Goal: Use online tool/utility: Utilize a website feature to perform a specific function

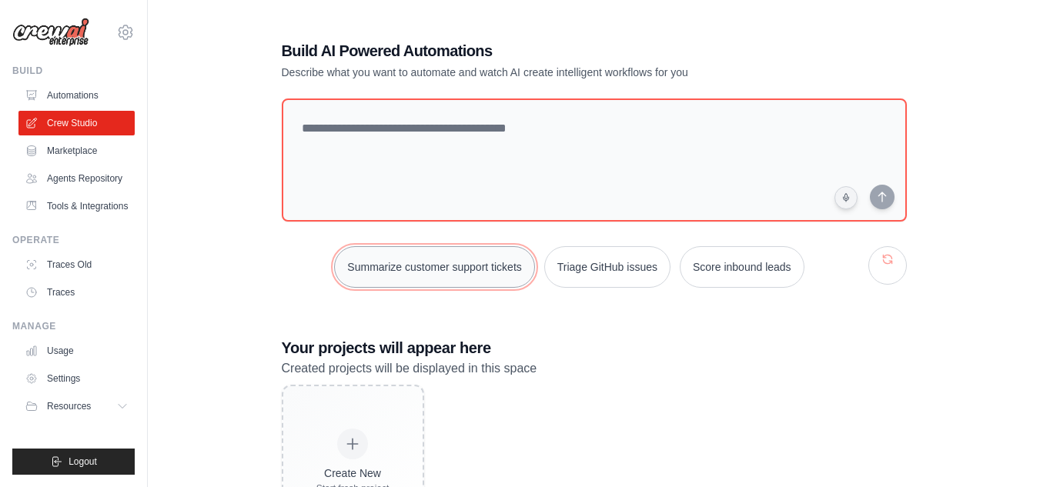
click at [454, 272] on button "Summarize customer support tickets" at bounding box center [434, 267] width 200 height 42
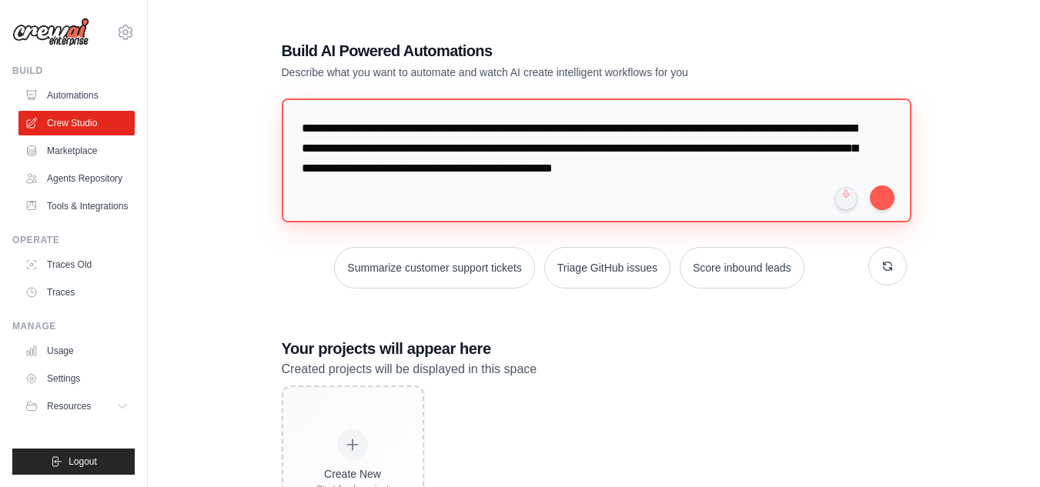
click at [503, 199] on textarea "**********" at bounding box center [596, 160] width 629 height 124
click at [502, 199] on textarea "**********" at bounding box center [596, 160] width 629 height 124
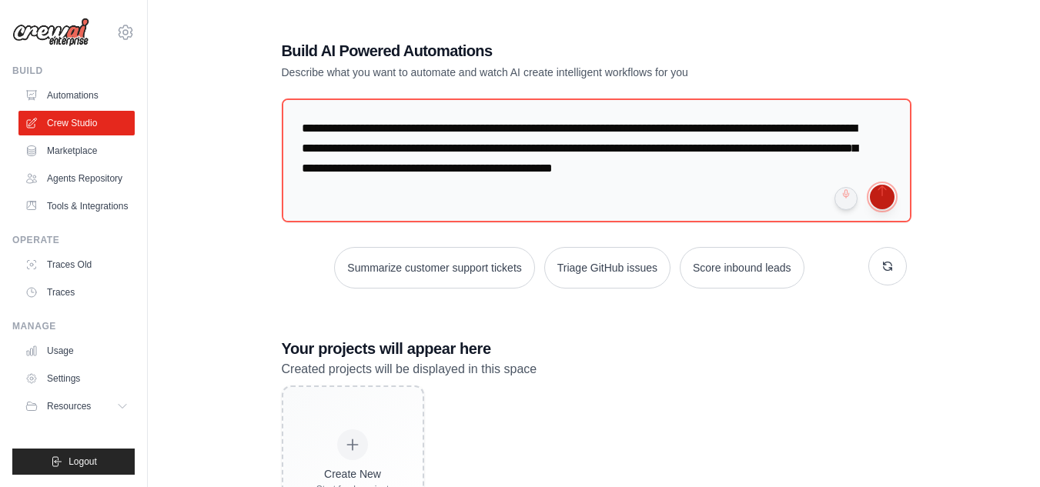
click at [882, 192] on button "submit" at bounding box center [881, 197] width 25 height 25
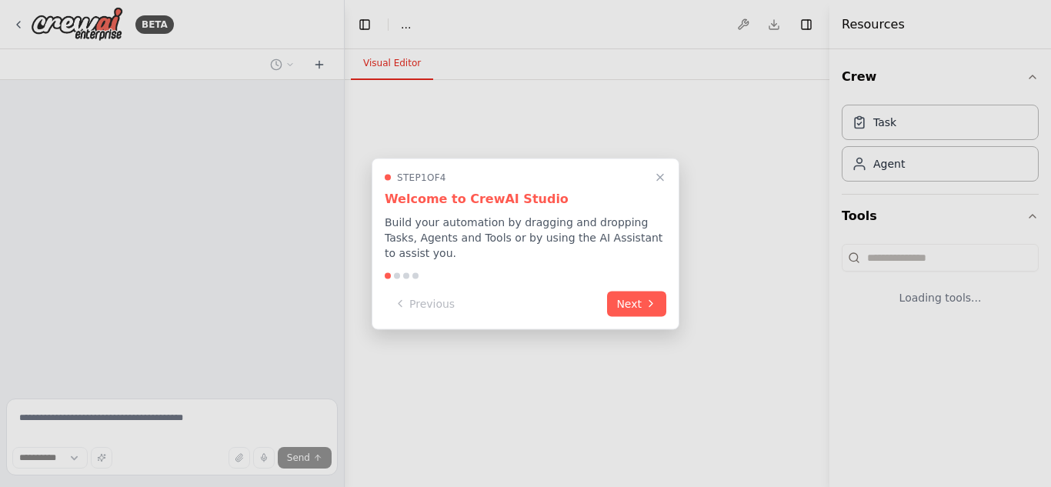
select select "****"
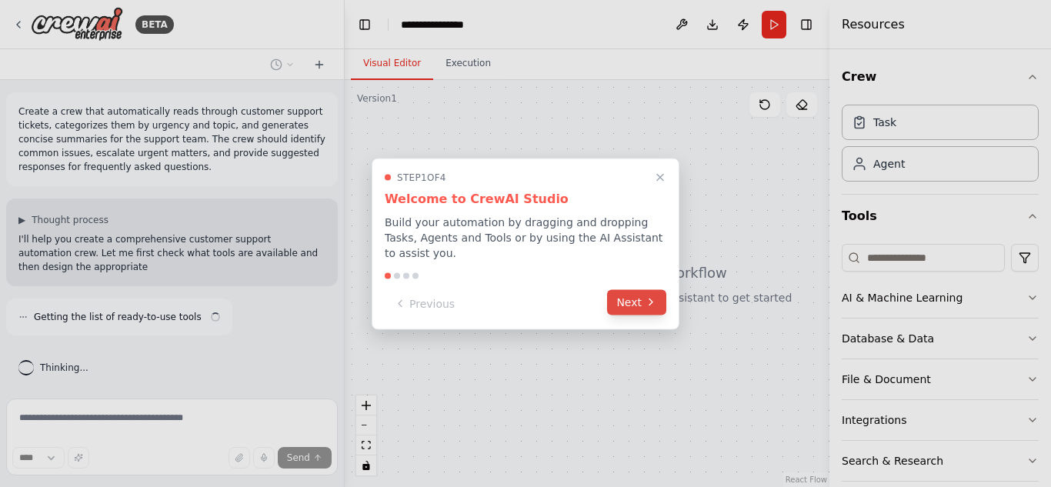
scroll to position [7, 0]
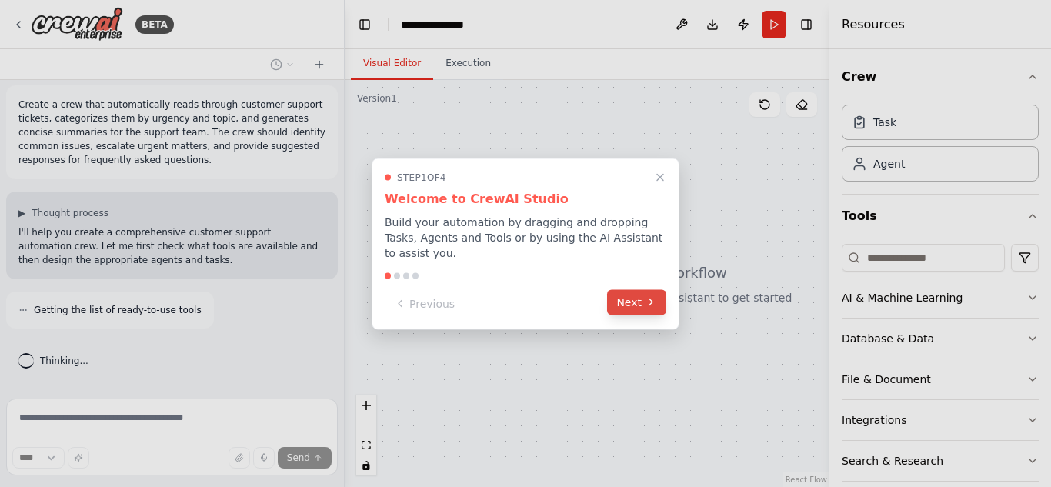
click at [637, 289] on button "Next" at bounding box center [636, 301] width 59 height 25
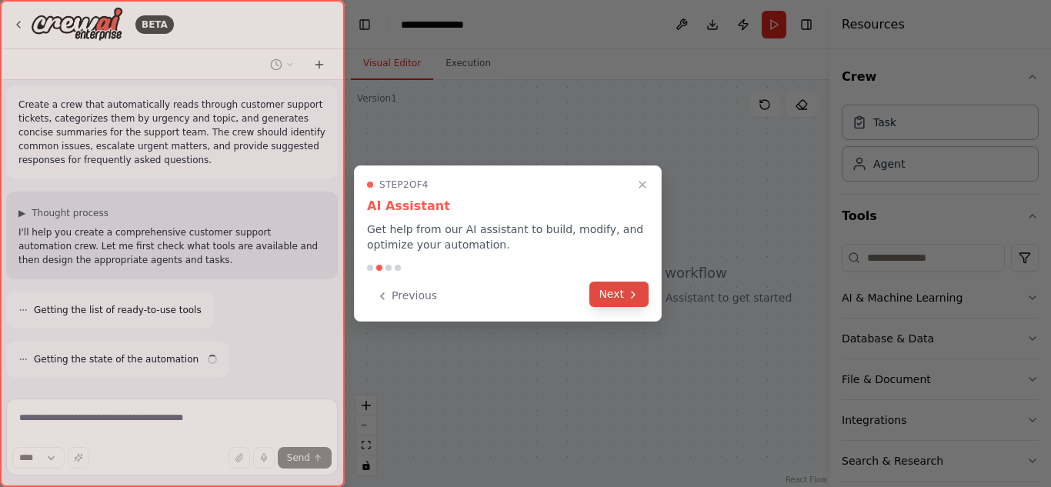
scroll to position [56, 0]
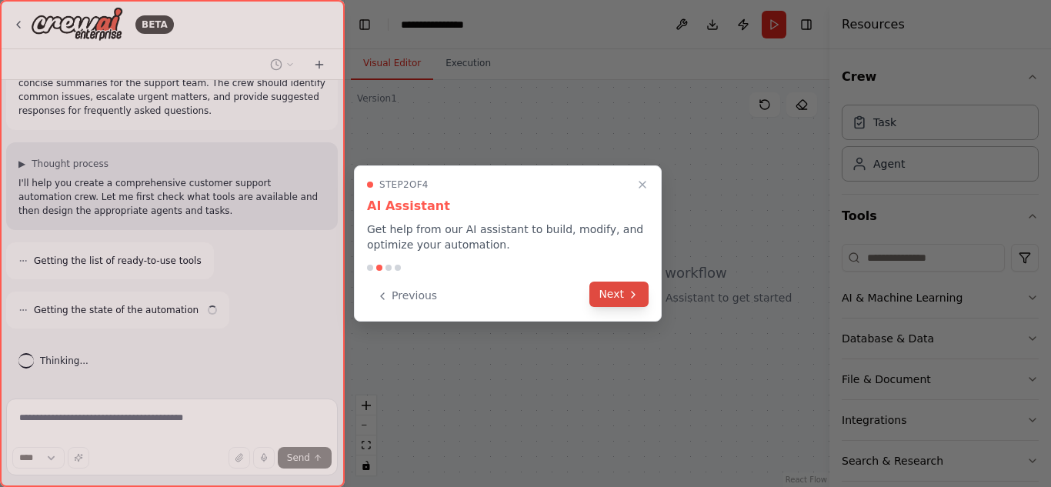
click at [636, 292] on icon at bounding box center [633, 295] width 12 height 12
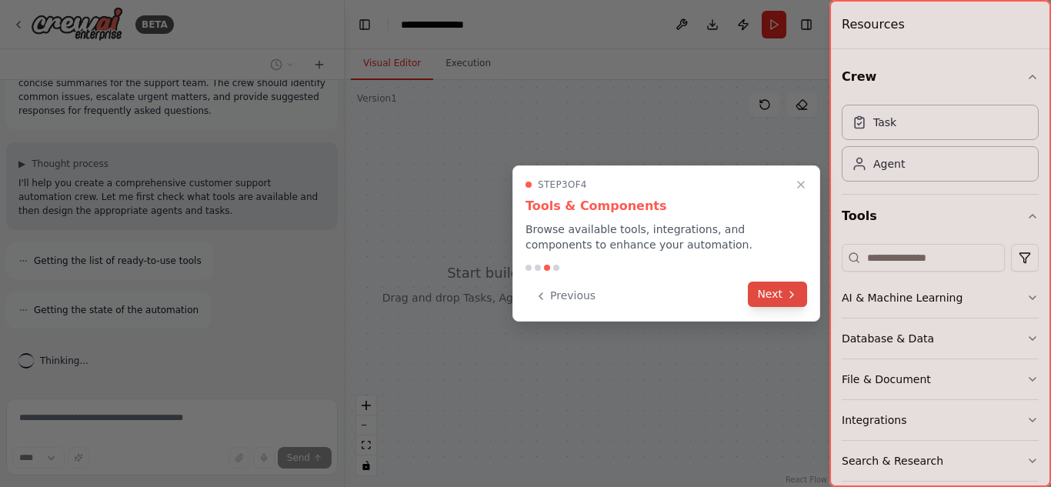
click at [796, 295] on icon at bounding box center [792, 295] width 12 height 12
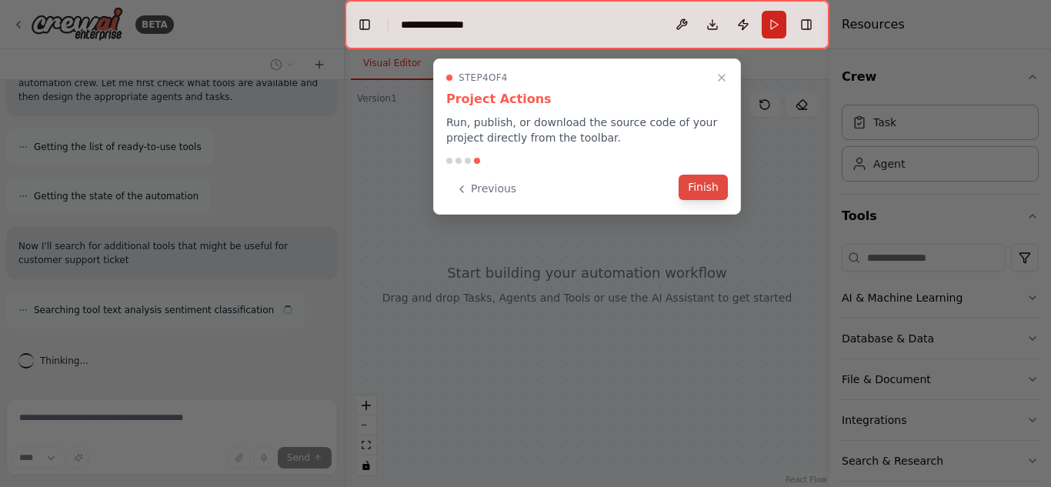
click at [704, 191] on button "Finish" at bounding box center [703, 187] width 49 height 25
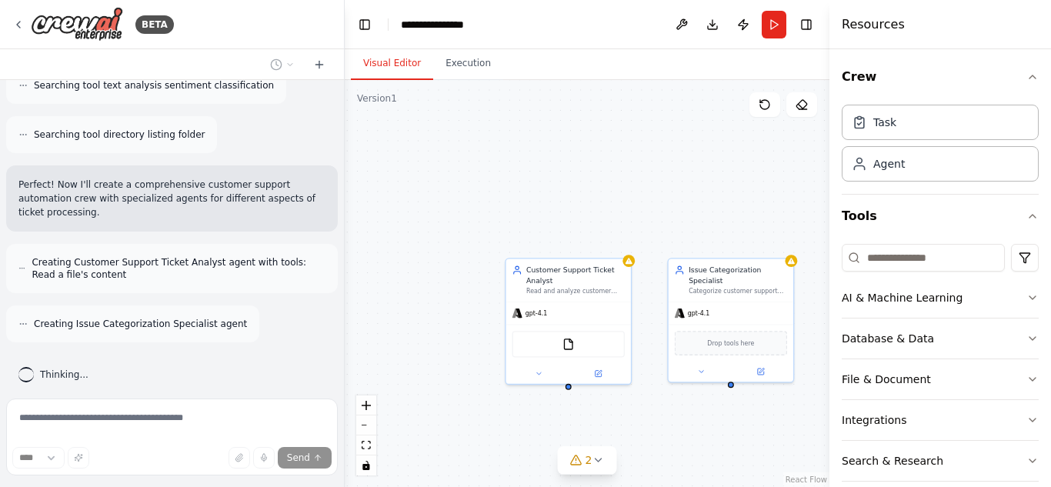
scroll to position [458, 0]
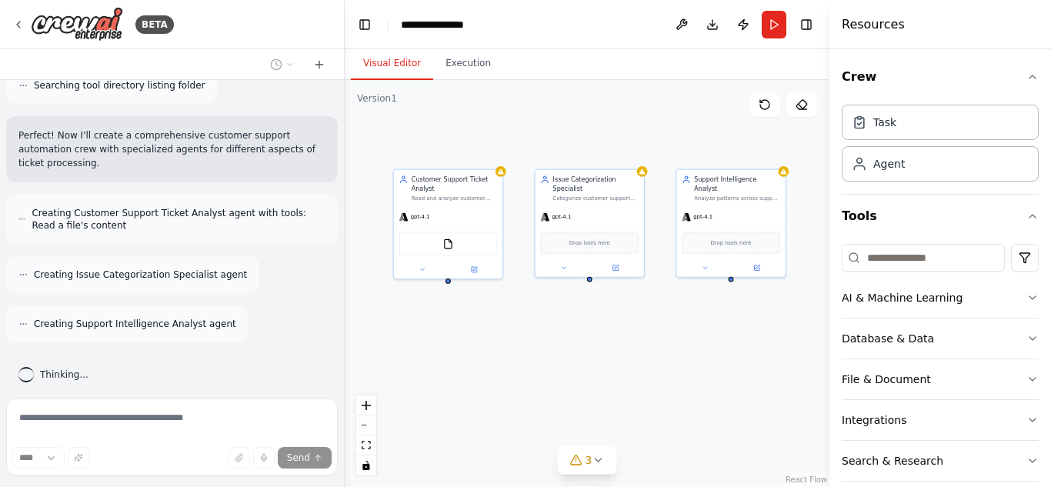
drag, startPoint x: 670, startPoint y: 433, endPoint x: 536, endPoint y: 323, distance: 173.3
click at [536, 323] on div "Customer Support Ticket Analyst Read and analyze customer support tickets from …" at bounding box center [587, 283] width 485 height 407
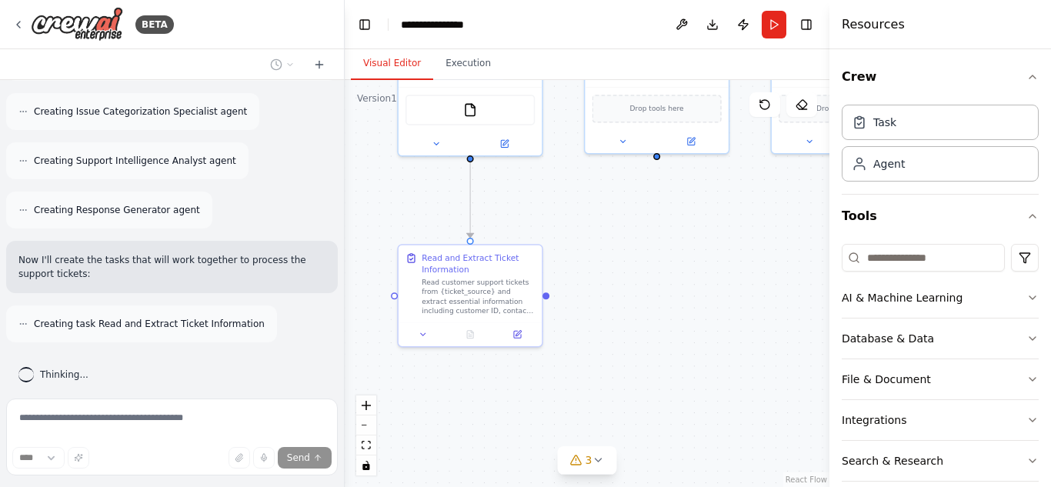
scroll to position [670, 0]
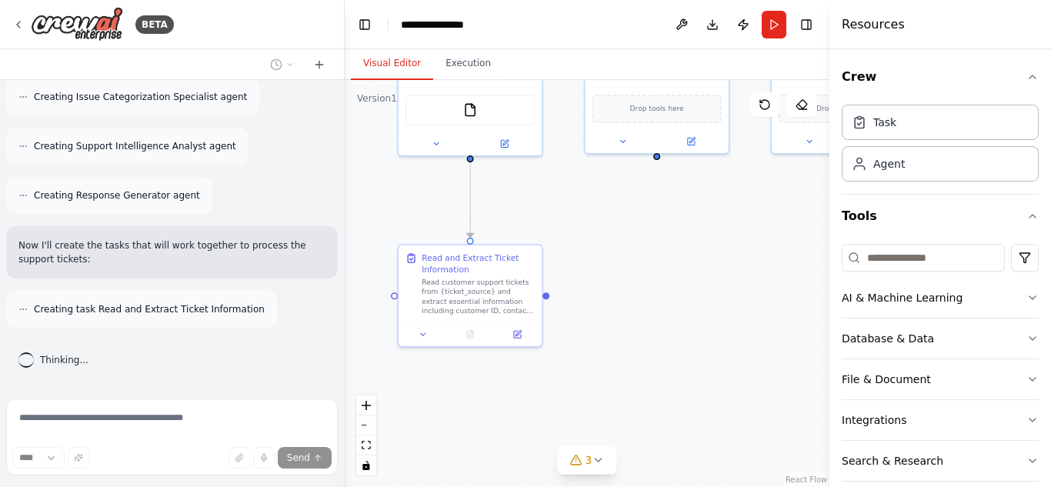
drag, startPoint x: 574, startPoint y: 392, endPoint x: 626, endPoint y: 288, distance: 116.7
click at [626, 288] on div ".deletable-edge-delete-btn { width: 20px; height: 20px; border: 0px solid #ffff…" at bounding box center [587, 283] width 485 height 407
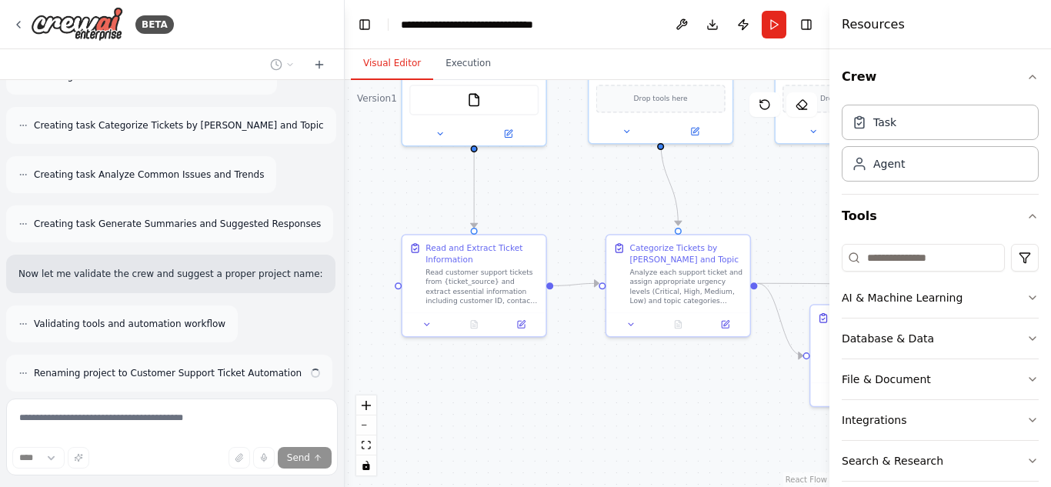
scroll to position [918, 0]
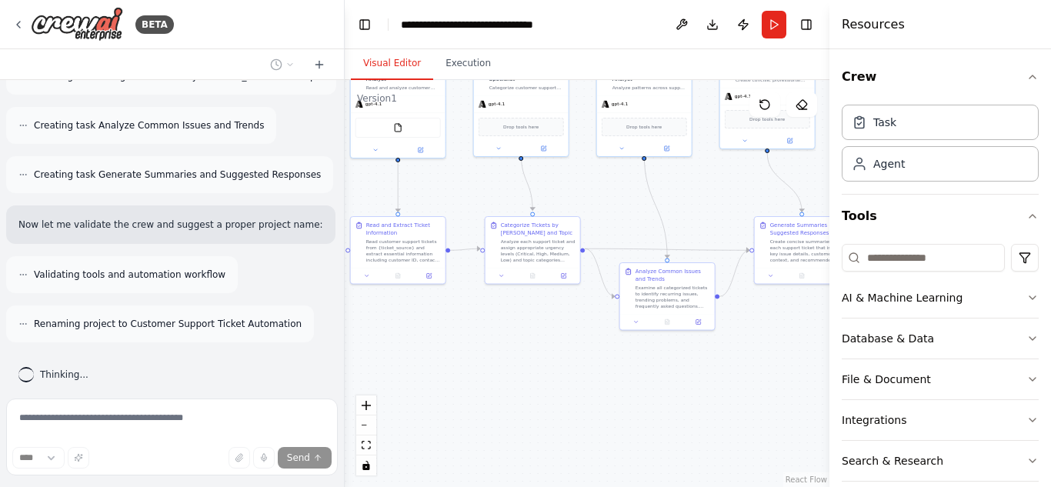
drag, startPoint x: 626, startPoint y: 410, endPoint x: 527, endPoint y: 333, distance: 125.0
click at [528, 333] on div ".deletable-edge-delete-btn { width: 20px; height: 20px; border: 0px solid #ffff…" at bounding box center [587, 283] width 485 height 407
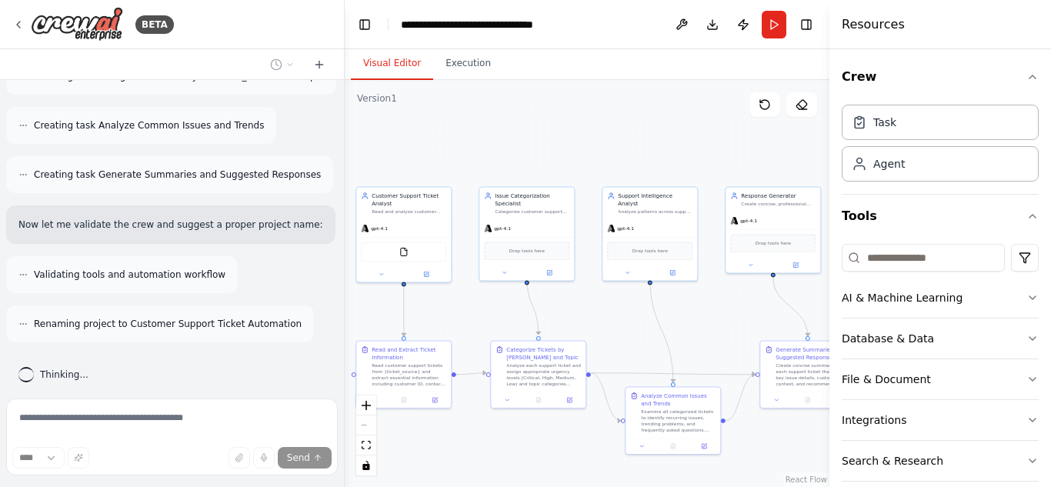
drag, startPoint x: 708, startPoint y: 227, endPoint x: 714, endPoint y: 350, distance: 123.3
click at [714, 350] on div ".deletable-edge-delete-btn { width: 20px; height: 20px; border: 0px solid #ffff…" at bounding box center [587, 283] width 485 height 407
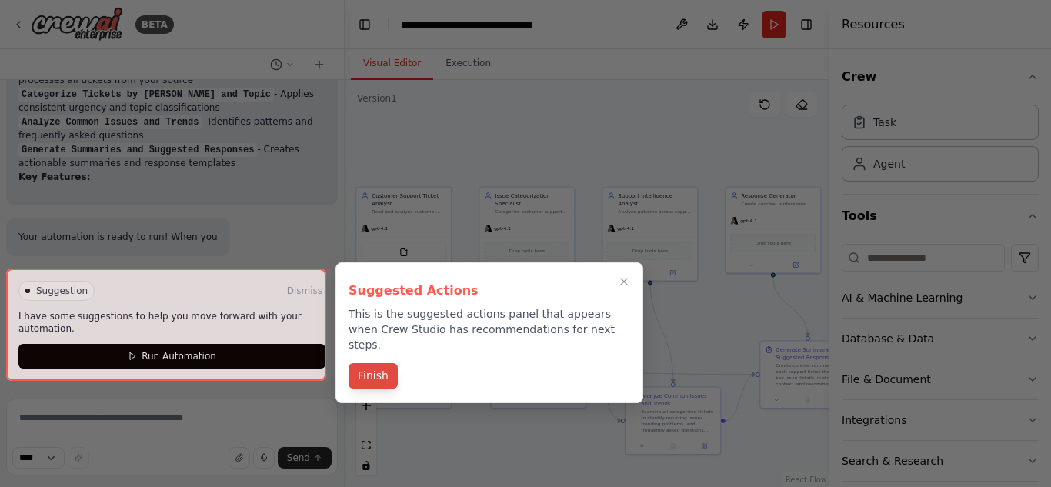
click at [370, 363] on button "Finish" at bounding box center [373, 375] width 49 height 25
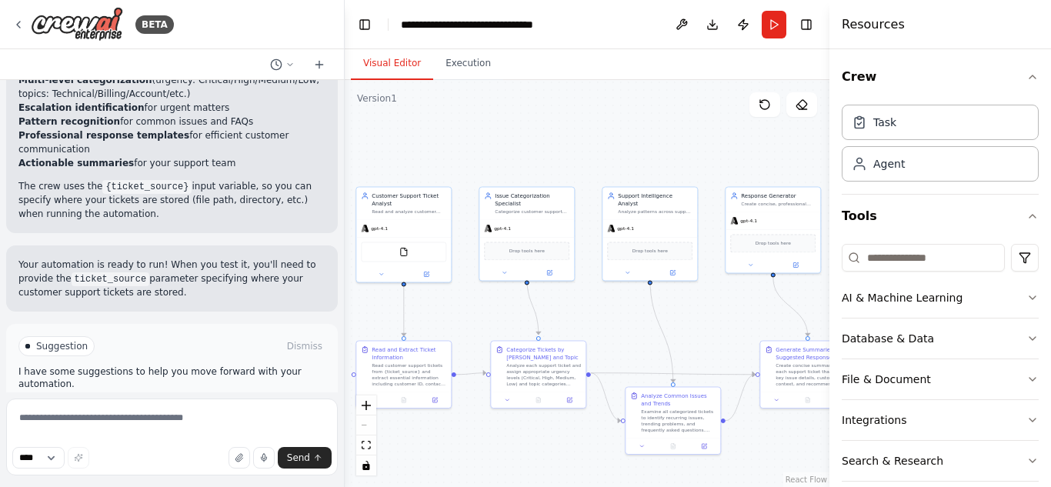
scroll to position [1549, 0]
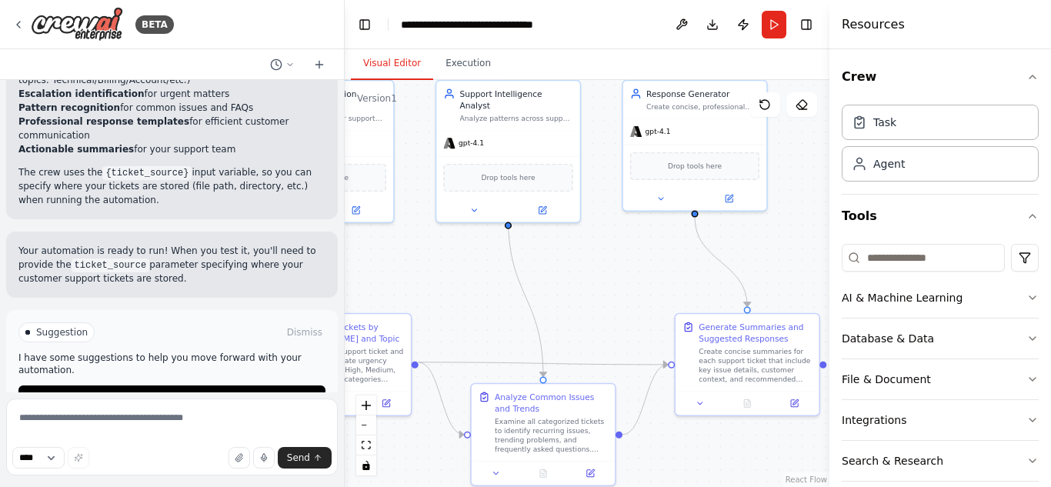
drag, startPoint x: 612, startPoint y: 337, endPoint x: 438, endPoint y: 302, distance: 177.5
click at [438, 302] on div ".deletable-edge-delete-btn { width: 20px; height: 20px; border: 0px solid #ffff…" at bounding box center [587, 283] width 485 height 407
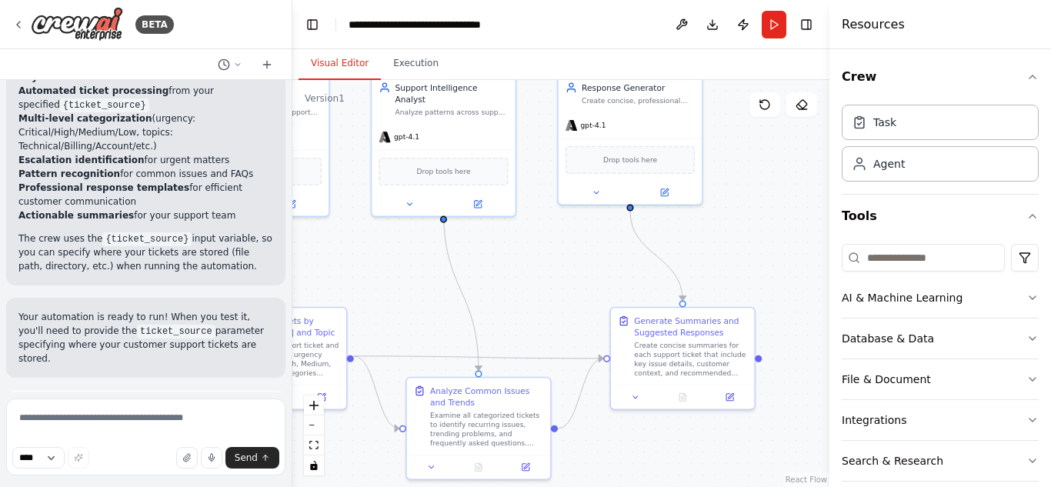
scroll to position [1657, 0]
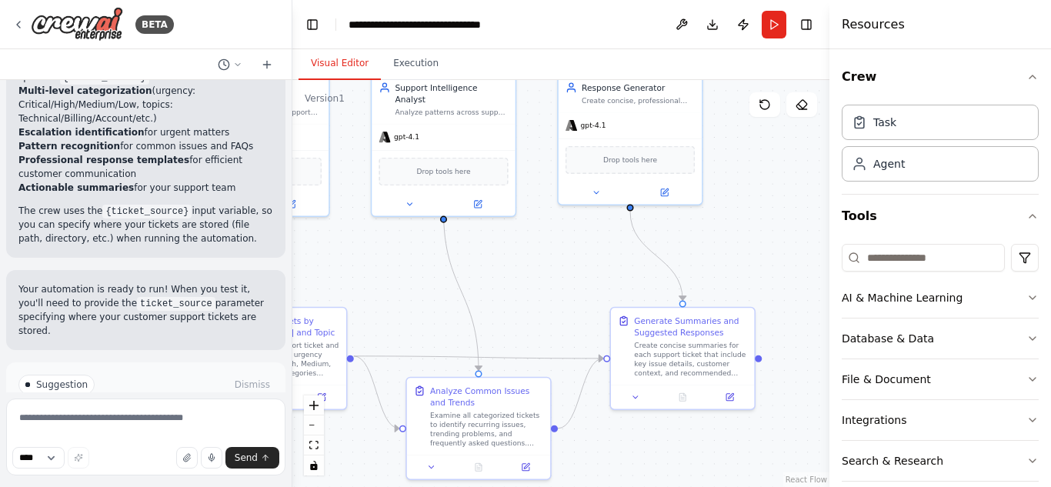
drag, startPoint x: 340, startPoint y: 277, endPoint x: 291, endPoint y: 277, distance: 49.2
click at [291, 277] on div "BETA Create a crew that automatically reads through customer support tickets, c…" at bounding box center [525, 243] width 1051 height 487
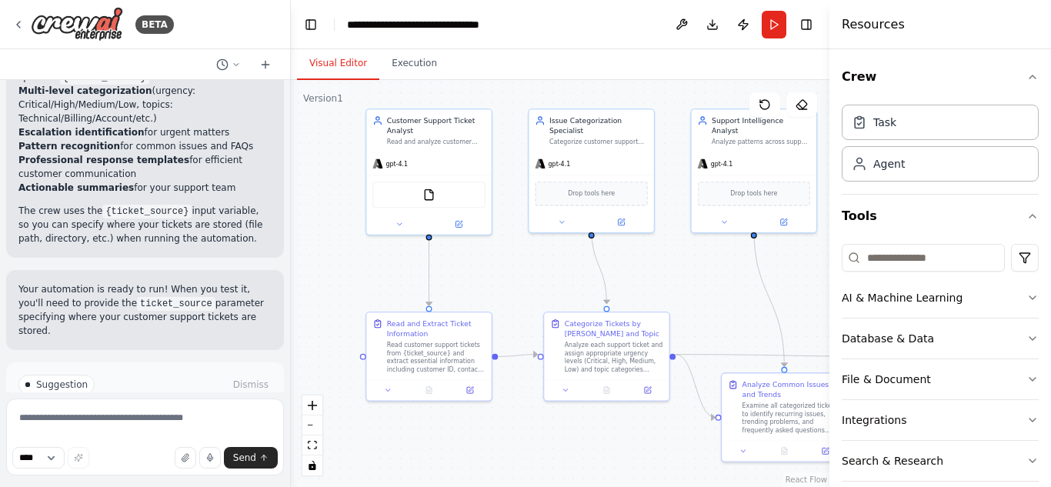
drag, startPoint x: 509, startPoint y: 301, endPoint x: 806, endPoint y: 305, distance: 297.0
click at [806, 305] on div ".deletable-edge-delete-btn { width: 20px; height: 20px; border: 0px solid #ffff…" at bounding box center [560, 283] width 539 height 407
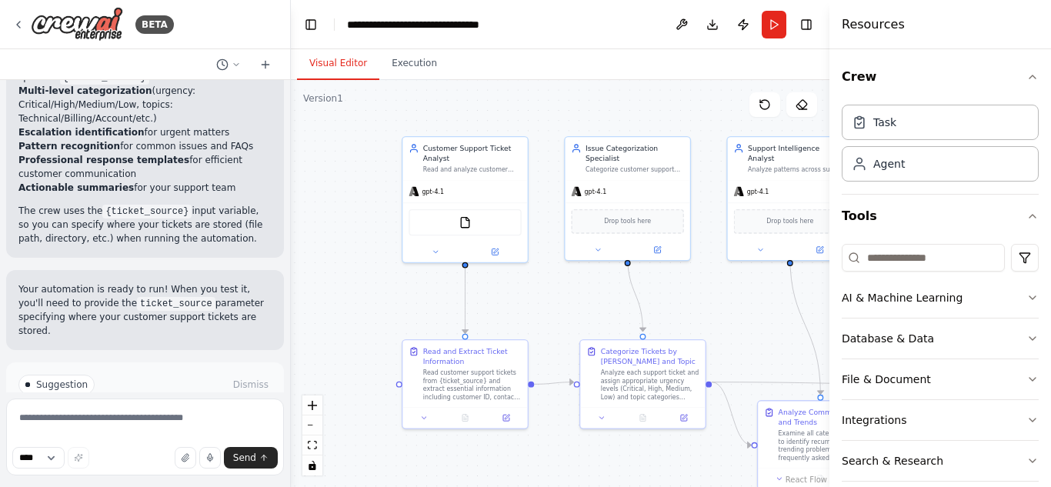
drag, startPoint x: 683, startPoint y: 296, endPoint x: 756, endPoint y: 325, distance: 78.4
click at [756, 325] on div ".deletable-edge-delete-btn { width: 20px; height: 20px; border: 0px solid #ffff…" at bounding box center [560, 283] width 539 height 407
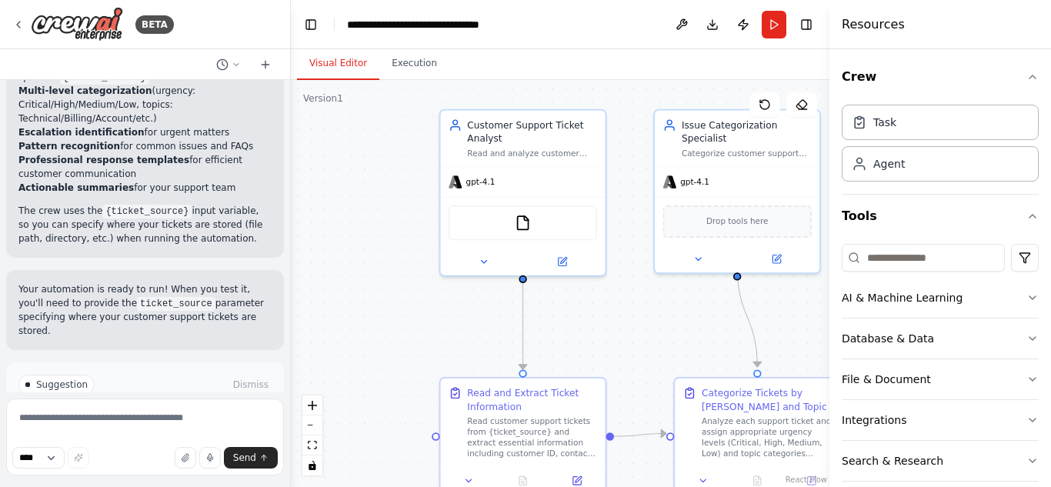
drag, startPoint x: 551, startPoint y: 302, endPoint x: 585, endPoint y: 329, distance: 43.7
click at [585, 329] on div ".deletable-edge-delete-btn { width: 20px; height: 20px; border: 0px solid #ffff…" at bounding box center [560, 283] width 539 height 407
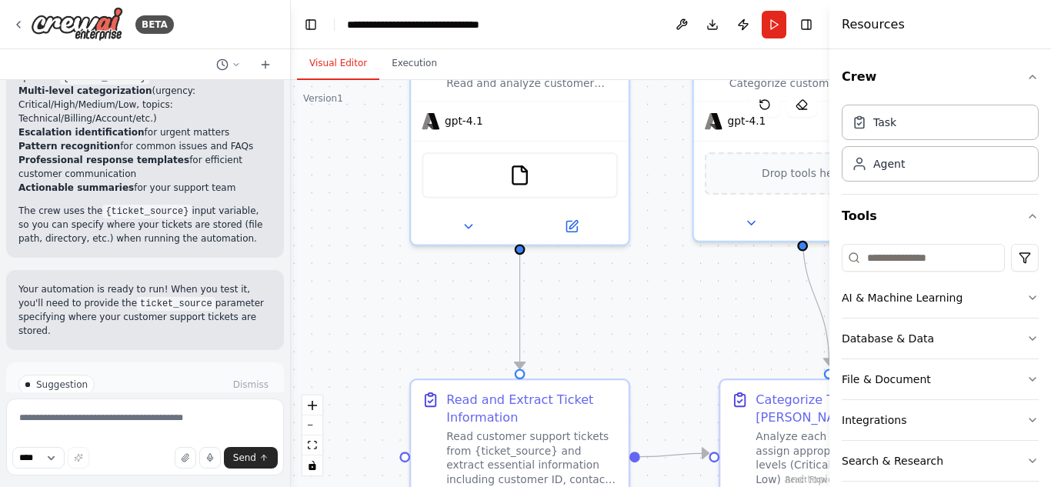
scroll to position [1670, 0]
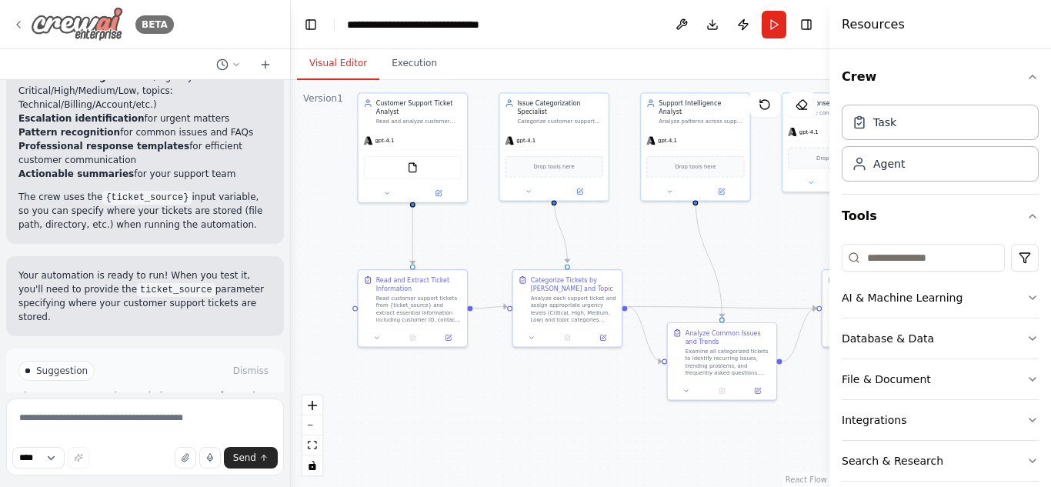
click at [20, 27] on icon at bounding box center [18, 24] width 12 height 12
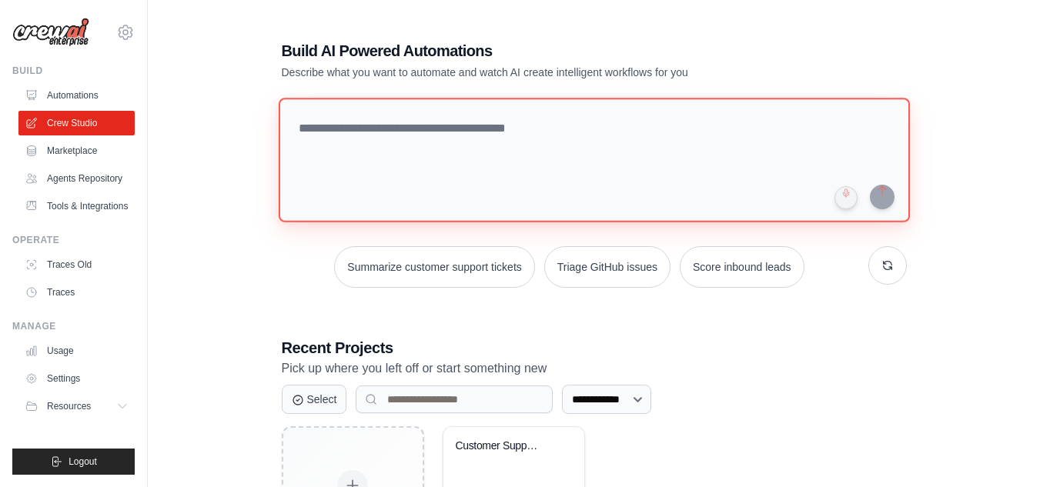
click at [427, 145] on textarea at bounding box center [593, 160] width 631 height 125
